Goal: Task Accomplishment & Management: Complete application form

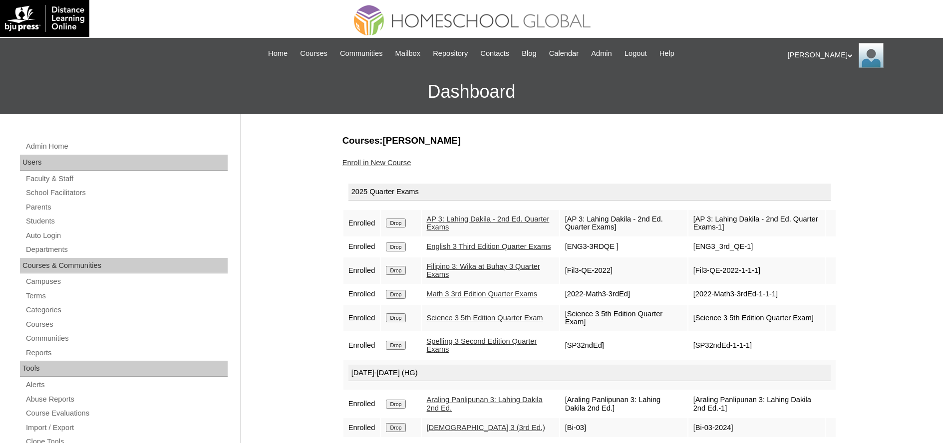
scroll to position [250, 0]
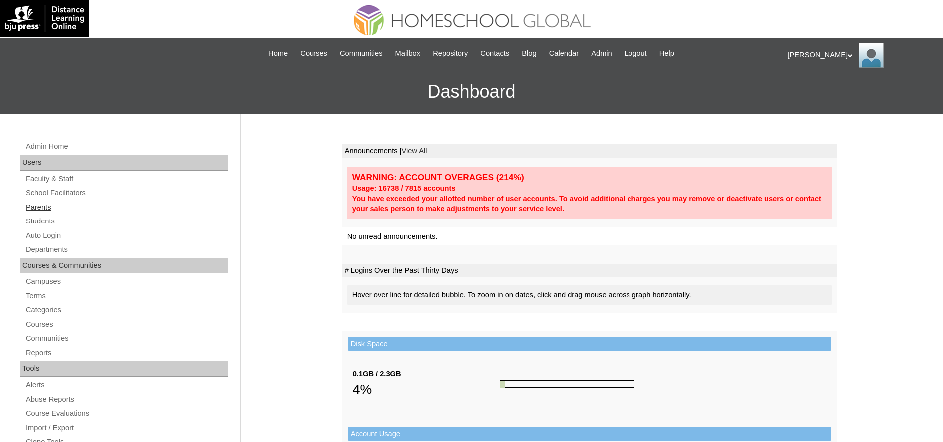
click at [94, 208] on link "Parents" at bounding box center [126, 207] width 203 height 12
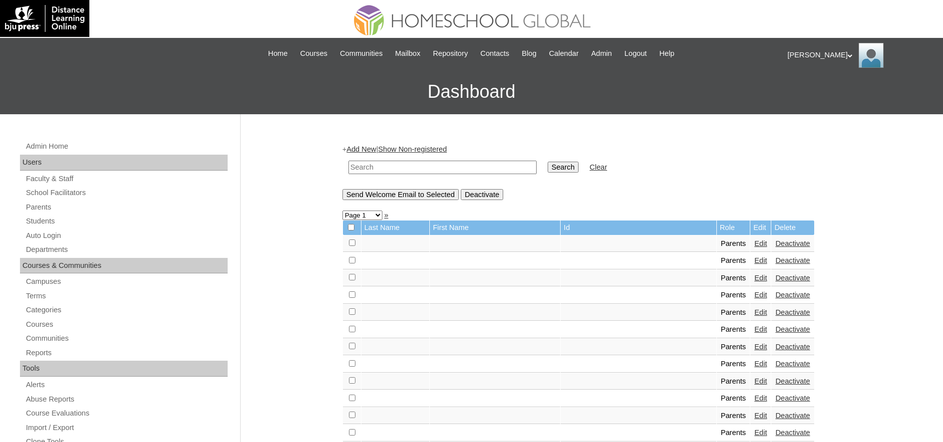
click at [448, 164] on input "text" at bounding box center [443, 167] width 188 height 13
paste input "MHP0186-TECHPH2025"
type input "MHP0186-TECHPH2025"
click at [579, 171] on input "Search" at bounding box center [563, 167] width 31 height 11
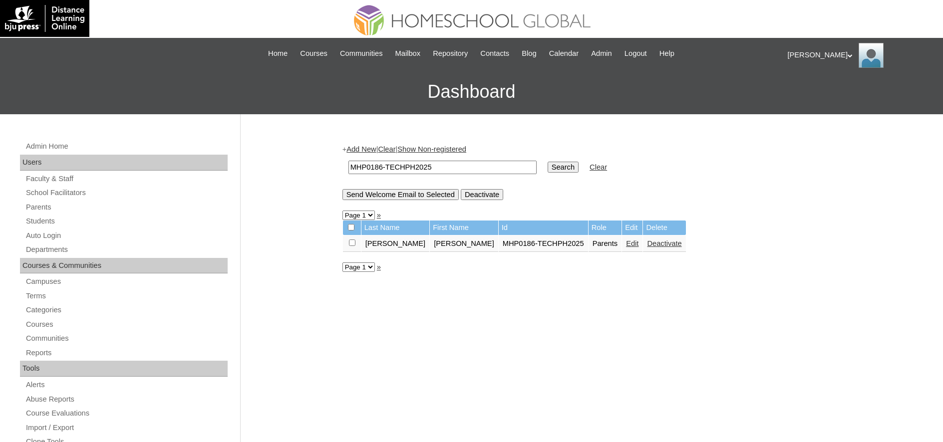
click at [626, 246] on link "Edit" at bounding box center [632, 244] width 12 height 8
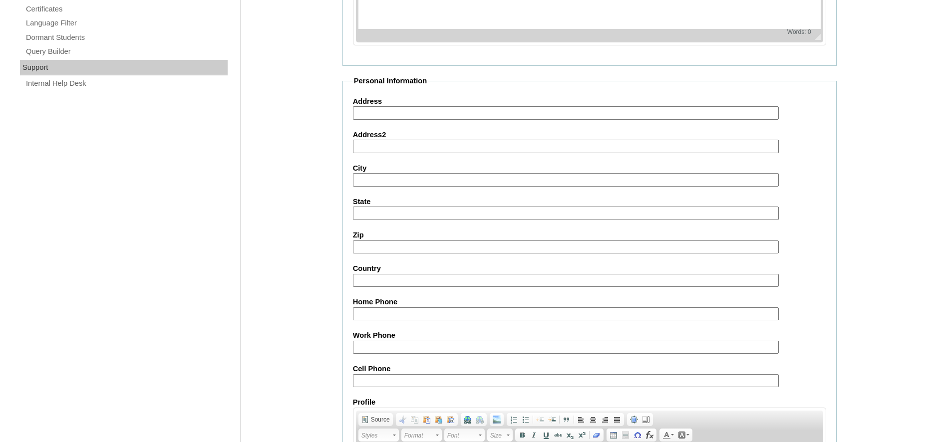
scroll to position [849, 0]
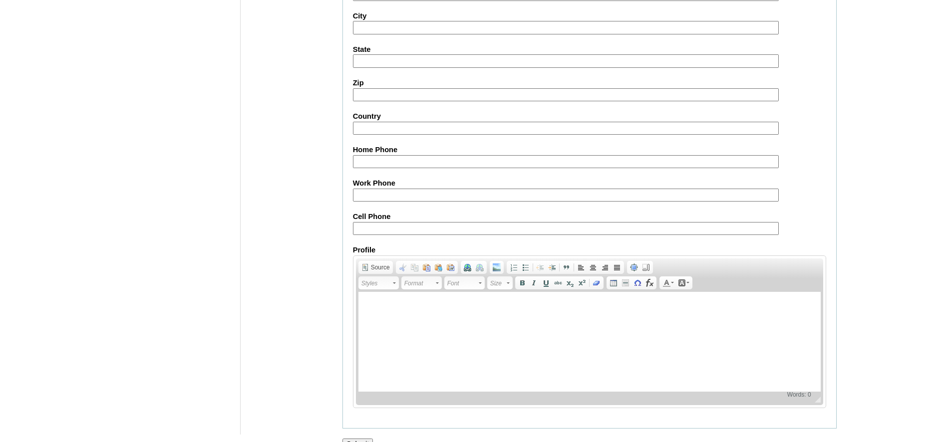
click at [377, 231] on input "Cell Phone" at bounding box center [566, 228] width 426 height 13
paste input "techAeVs473"
type input "techAeVs473"
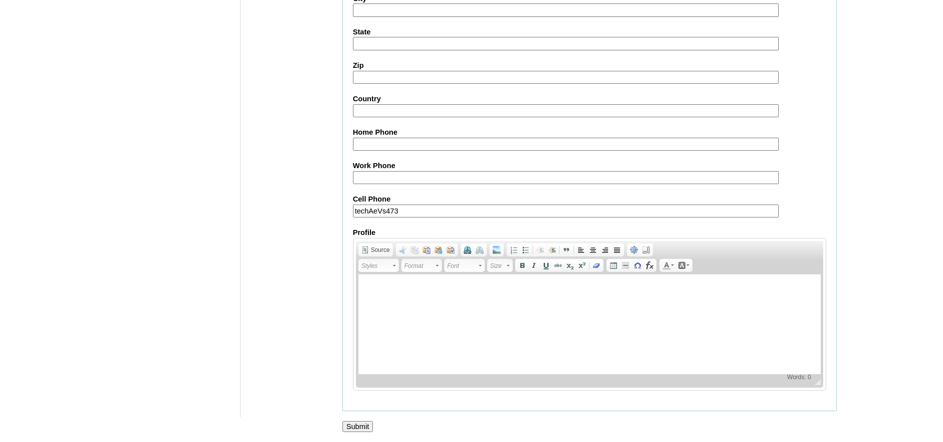
scroll to position [869, 0]
click at [364, 427] on input "Submit" at bounding box center [358, 426] width 31 height 11
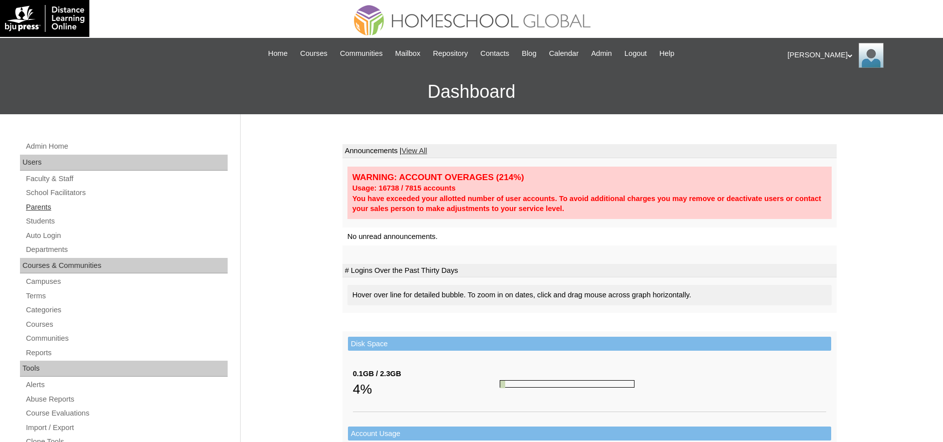
click at [61, 211] on link "Parents" at bounding box center [126, 207] width 203 height 12
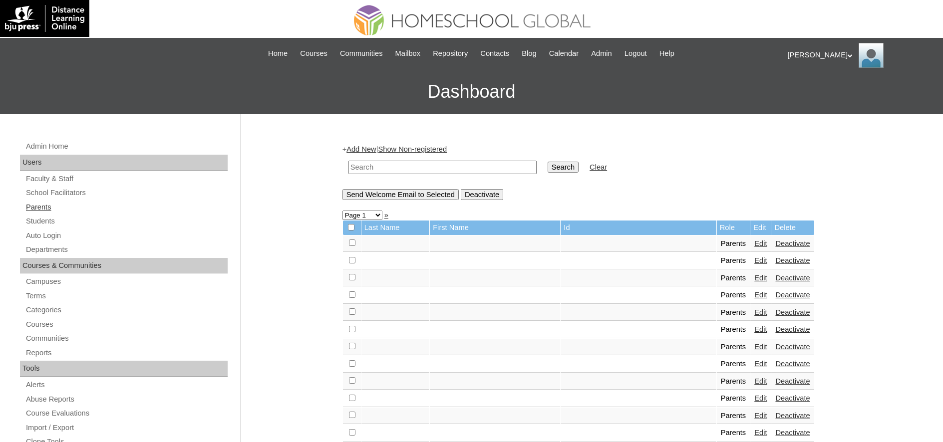
click at [66, 210] on link "Parents" at bounding box center [126, 207] width 203 height 12
drag, startPoint x: 0, startPoint y: 0, endPoint x: 400, endPoint y: 171, distance: 434.9
click at [392, 171] on input "text" at bounding box center [443, 167] width 188 height 13
paste input "MHP0186-TECHPH2025"
type input "MHP0186-TECHPH2025"
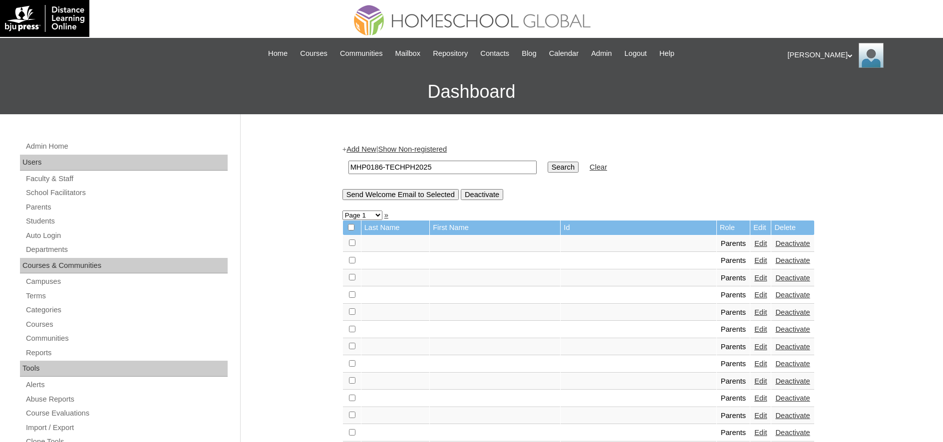
click at [567, 163] on input "Search" at bounding box center [563, 167] width 31 height 11
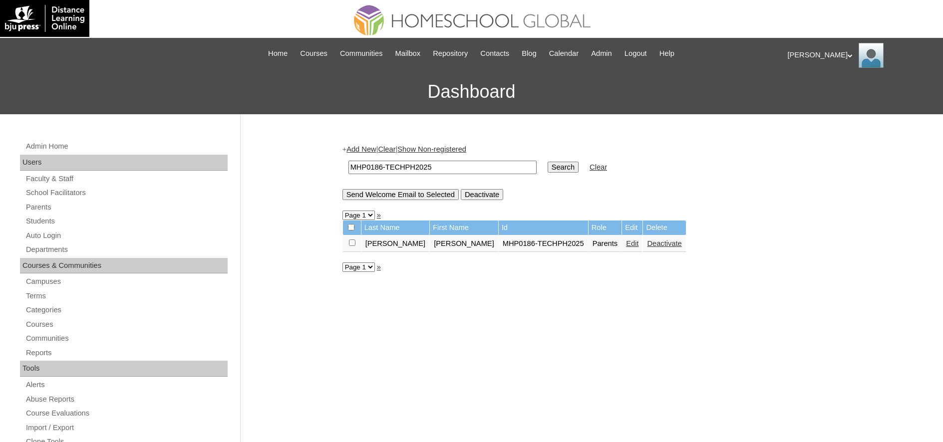
click at [626, 243] on link "Edit" at bounding box center [632, 244] width 12 height 8
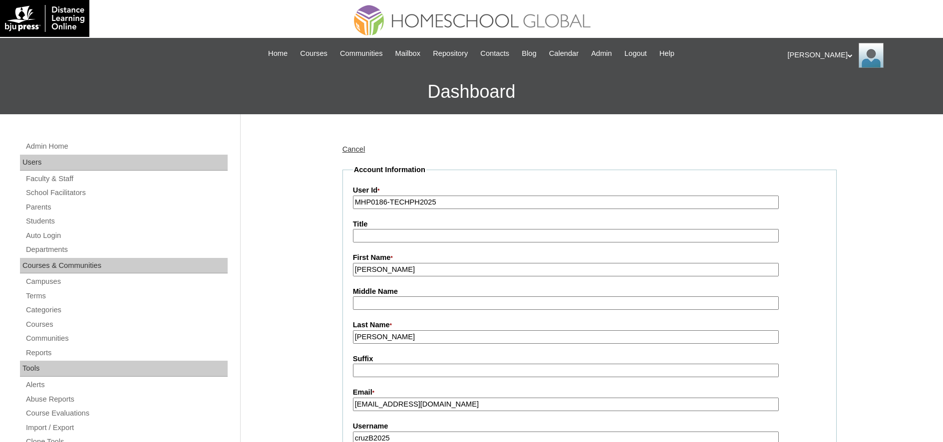
scroll to position [250, 0]
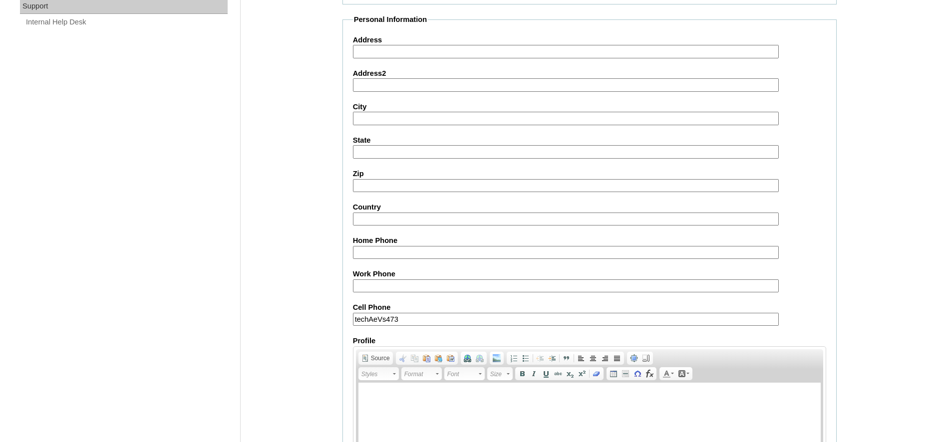
scroll to position [869, 0]
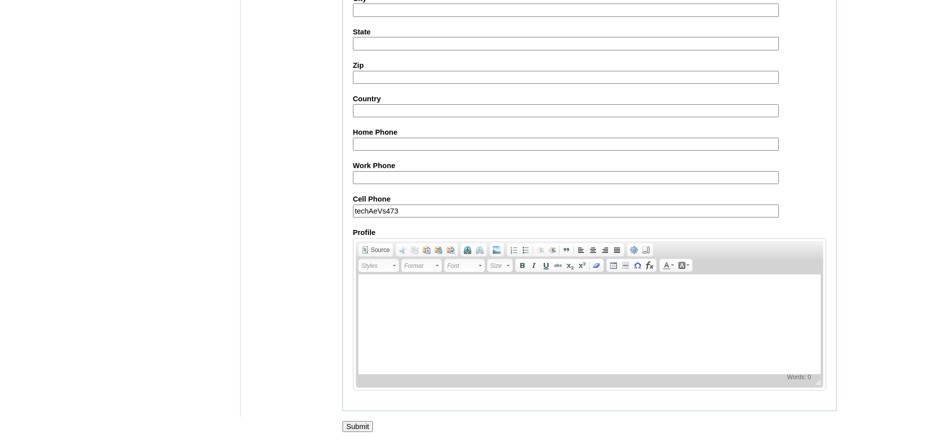
click at [350, 428] on input "Submit" at bounding box center [358, 426] width 31 height 11
